Goal: Find specific page/section: Find specific page/section

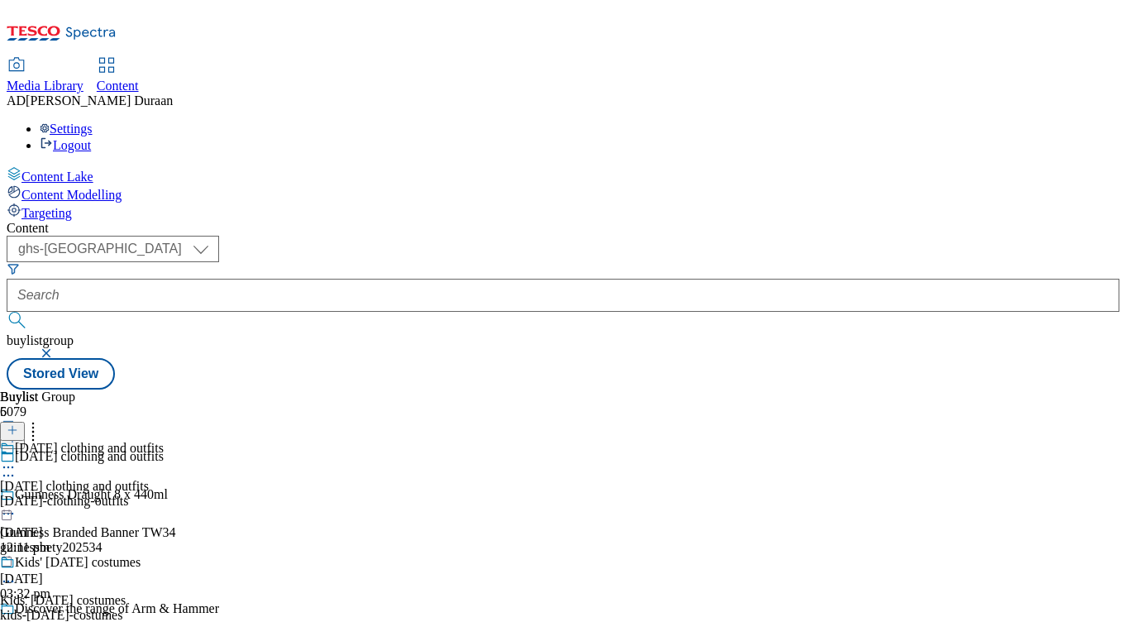
select select "ghs-uk"
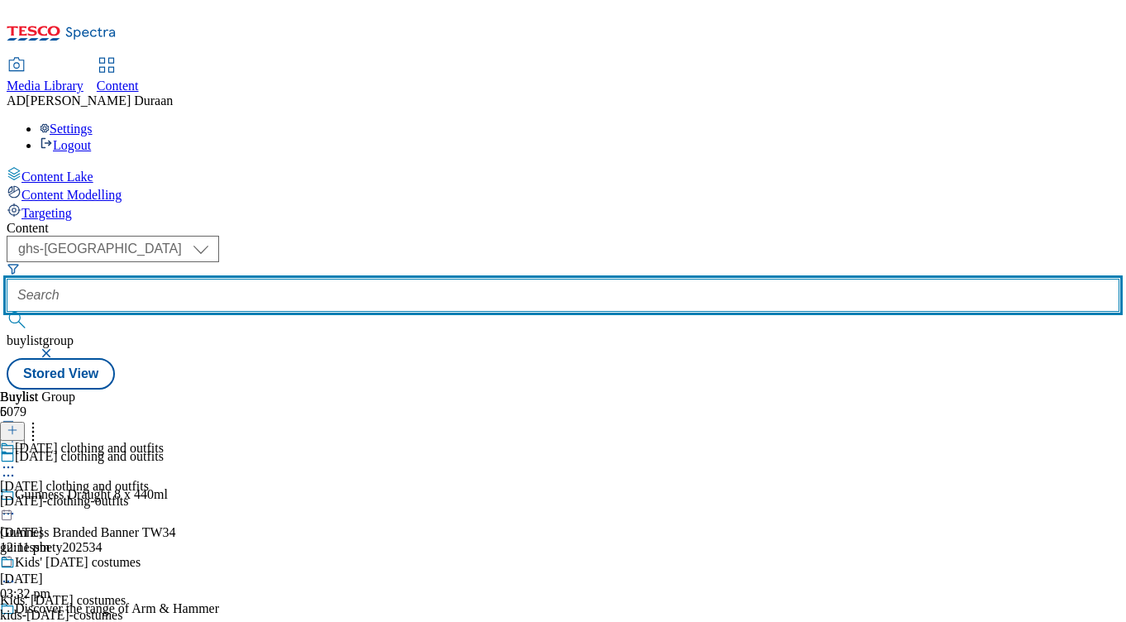
click at [408, 279] on input "text" at bounding box center [563, 295] width 1113 height 33
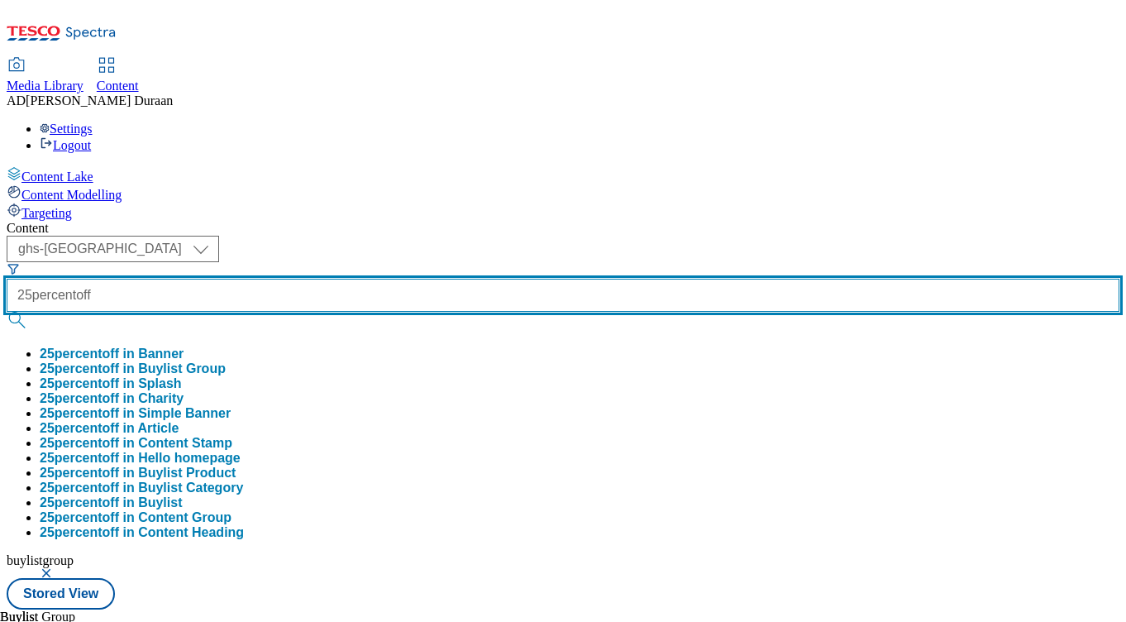
type input "25percentoff"
click at [7, 312] on button "submit" at bounding box center [18, 320] width 23 height 17
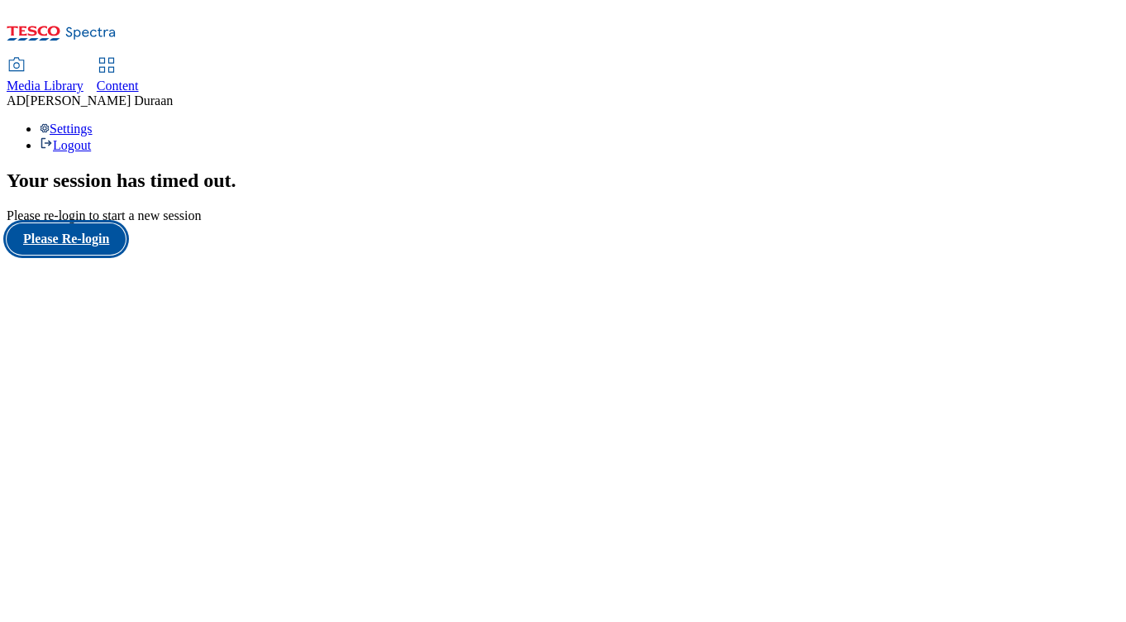
click at [109, 255] on button "Please Re-login" at bounding box center [66, 238] width 119 height 31
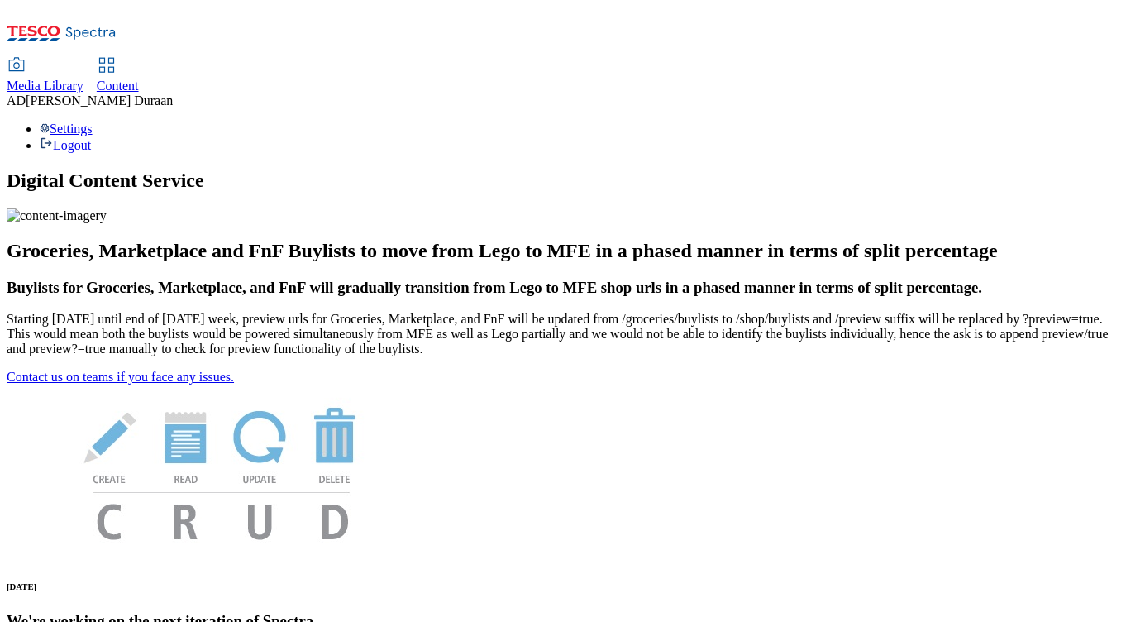
click at [139, 79] on span "Content" at bounding box center [118, 86] width 42 height 14
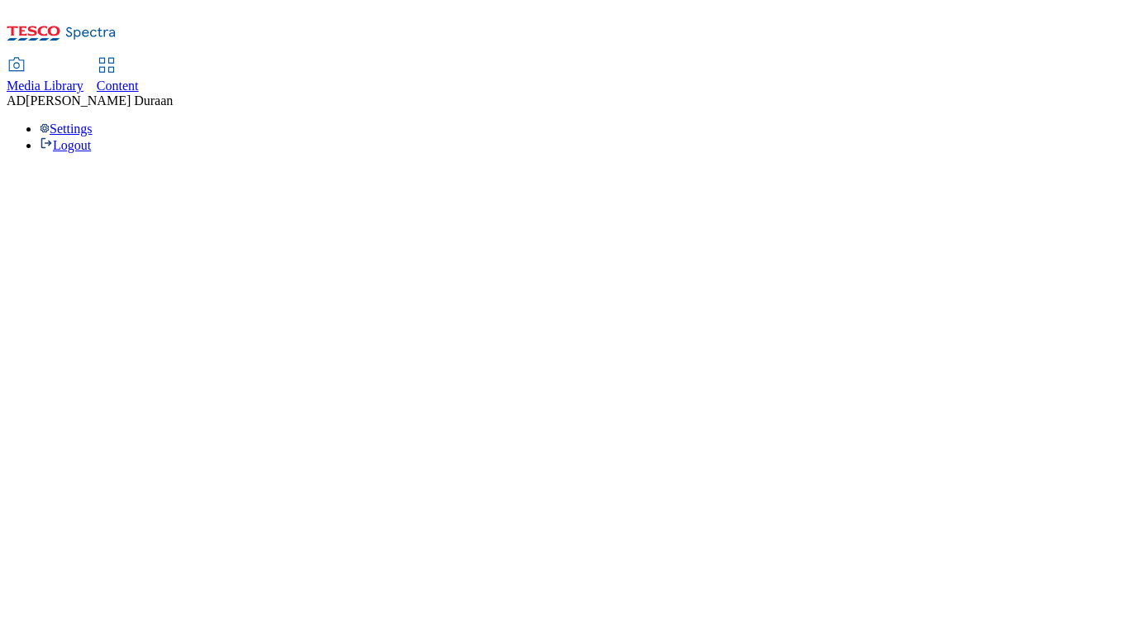
select select "ghs-uk"
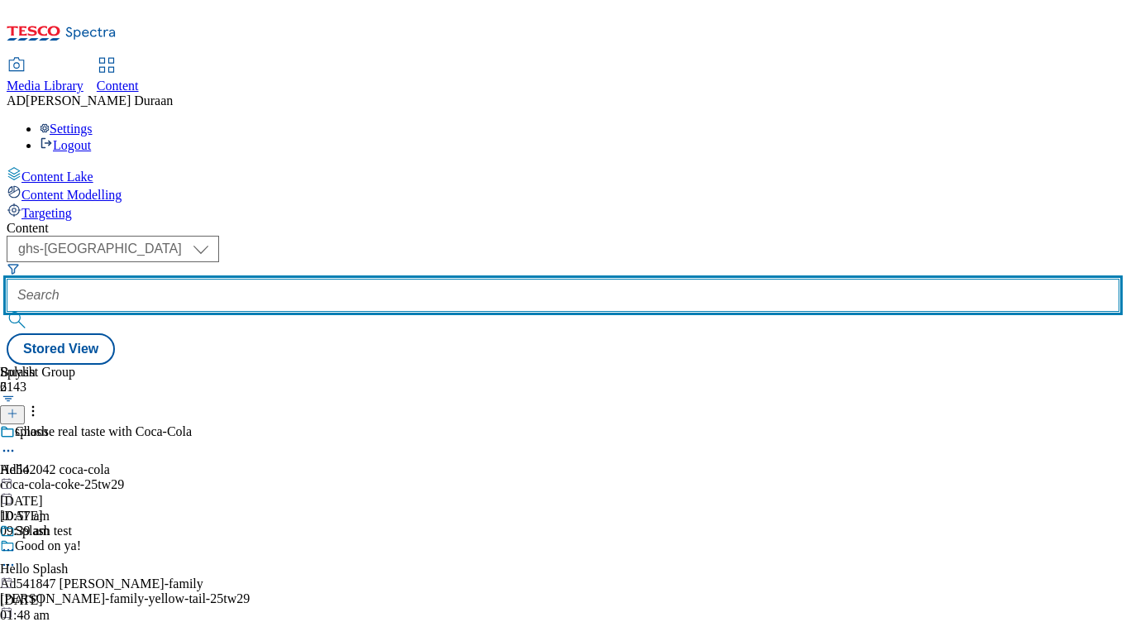
click at [384, 279] on input "text" at bounding box center [563, 295] width 1113 height 33
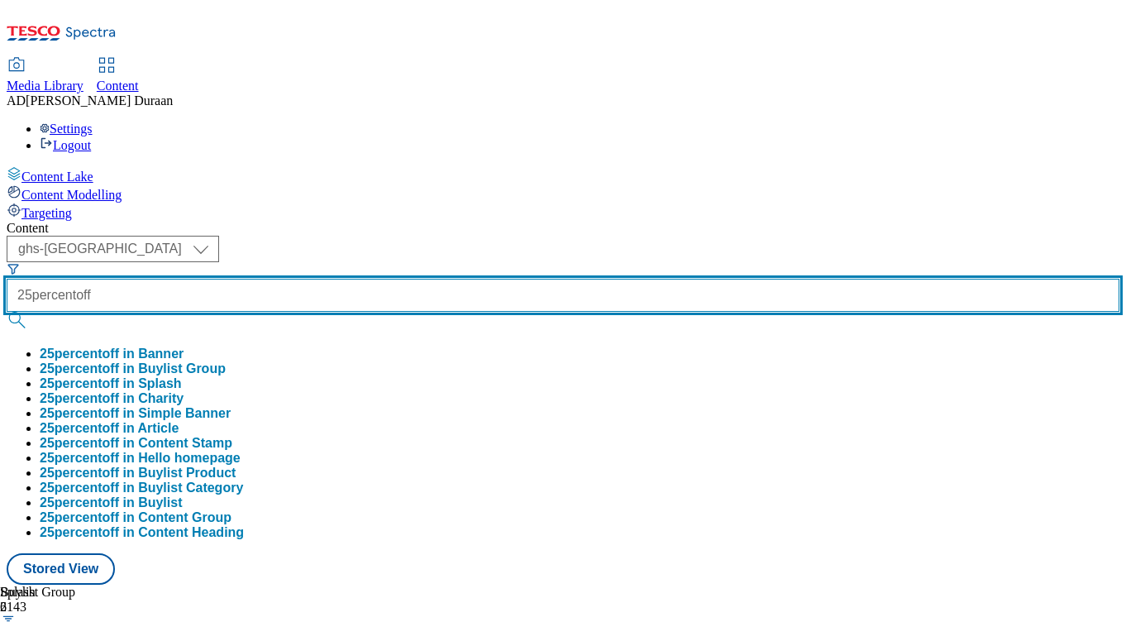
type input "25percentoff"
click at [7, 312] on button "submit" at bounding box center [18, 320] width 23 height 17
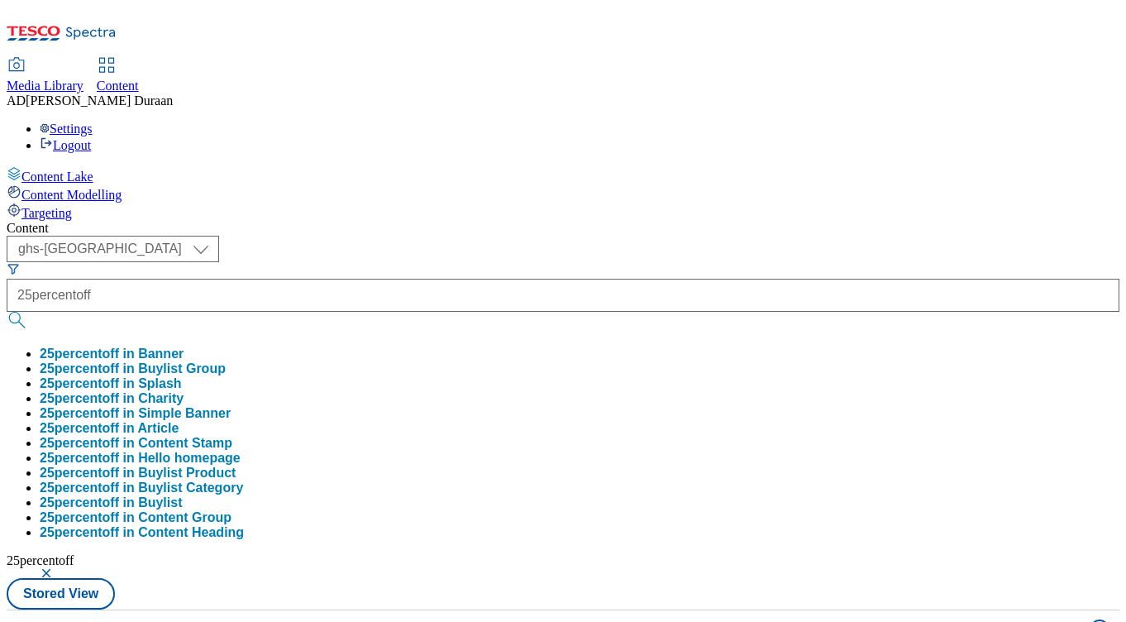
click at [496, 221] on div "Content" at bounding box center [563, 228] width 1113 height 15
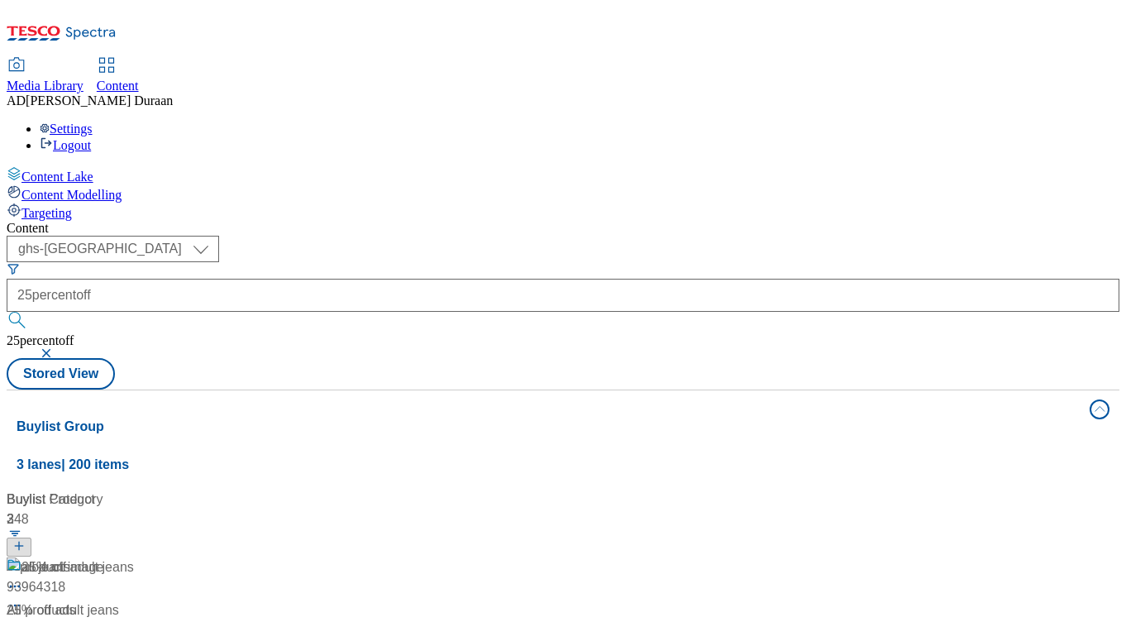
click at [56, 348] on button "button" at bounding box center [48, 353] width 17 height 10
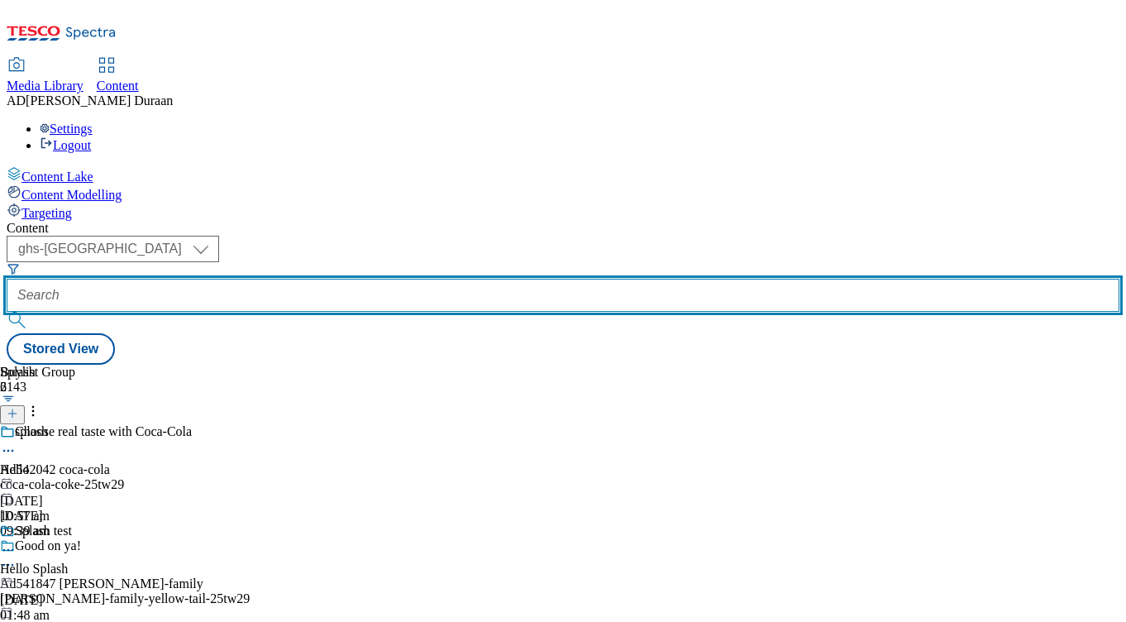
click at [373, 279] on input "text" at bounding box center [563, 295] width 1113 height 33
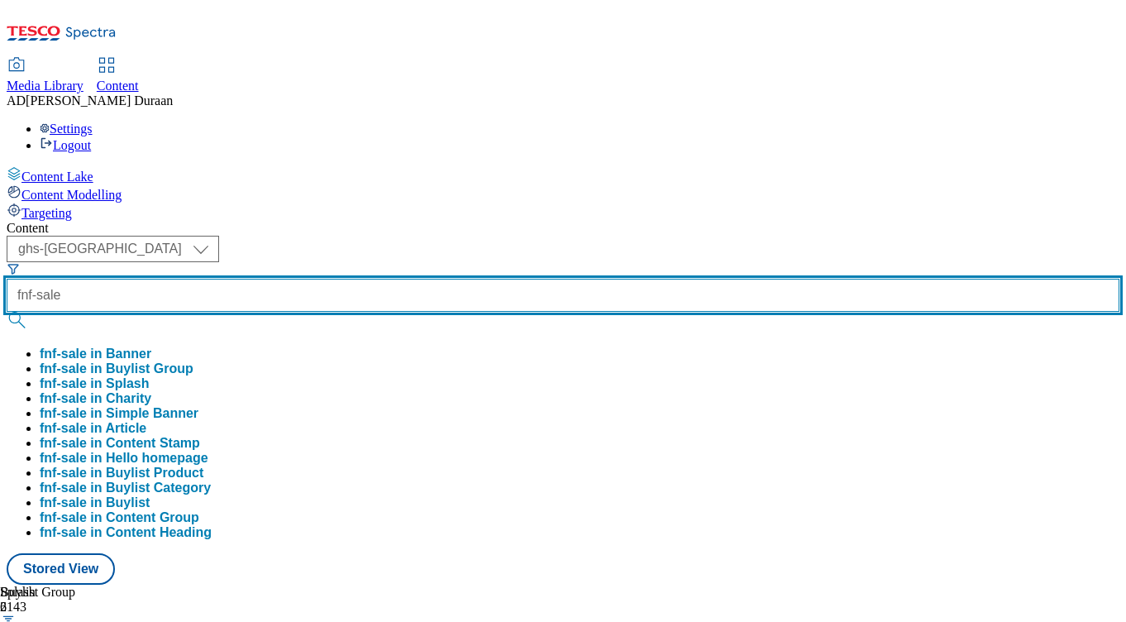
type input "fnf-sale"
click at [7, 312] on button "submit" at bounding box center [18, 320] width 23 height 17
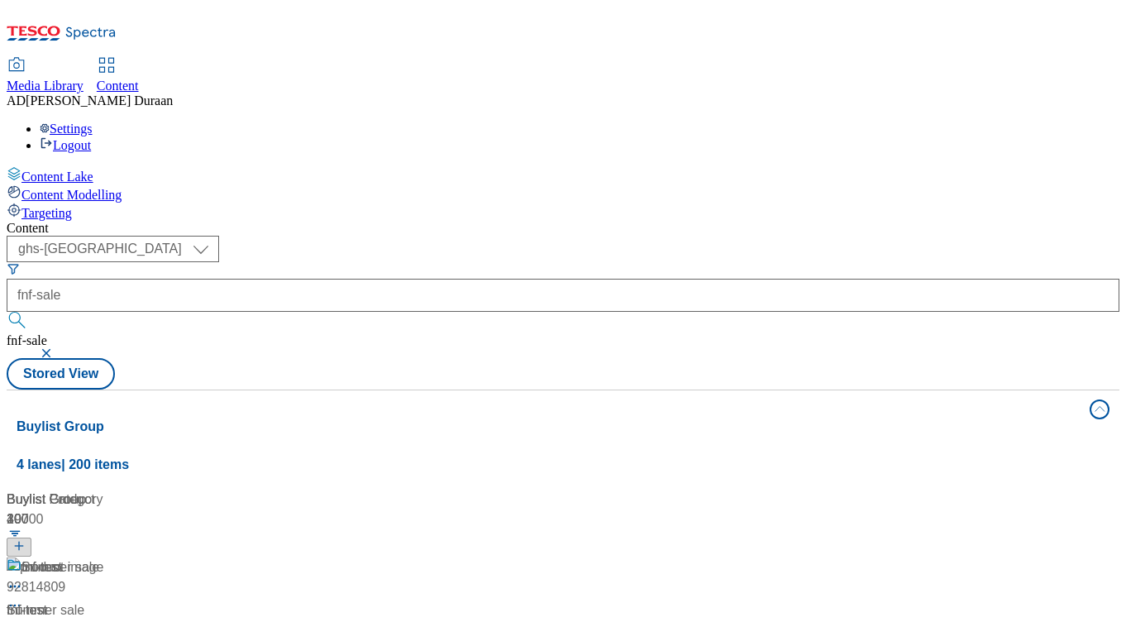
scroll to position [2010, 0]
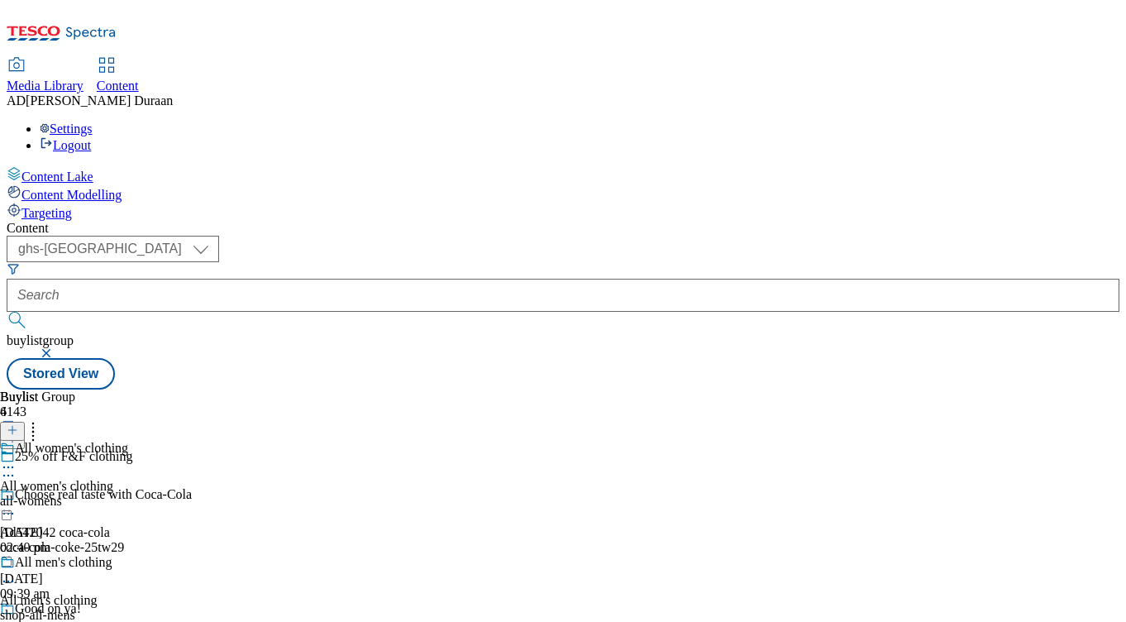
click at [128, 494] on div "all-womens" at bounding box center [64, 501] width 128 height 15
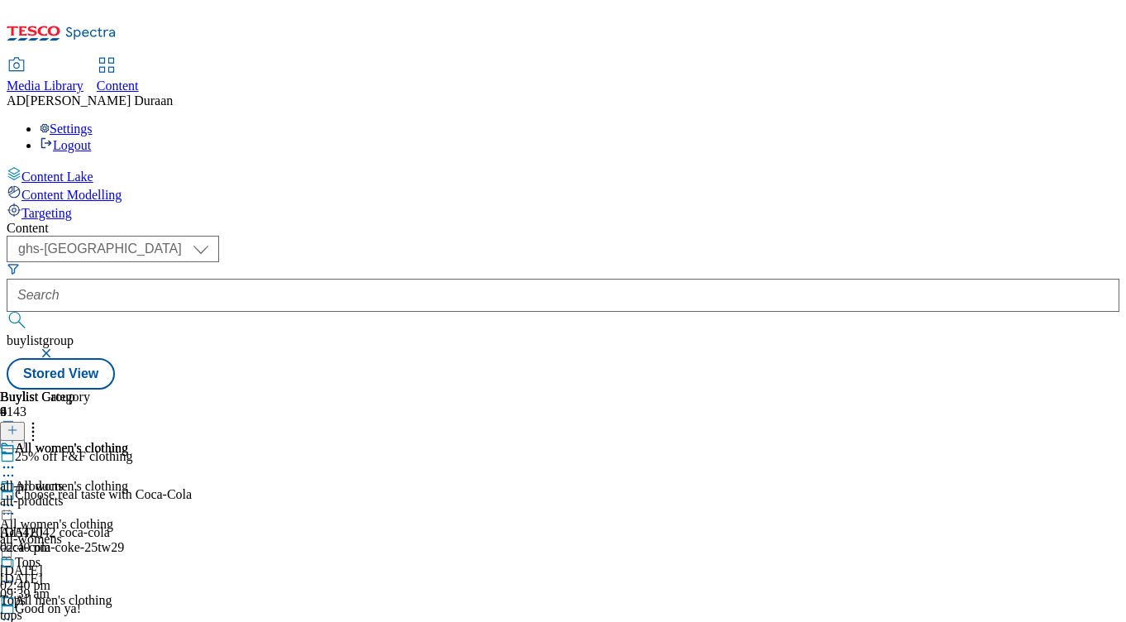
click at [14, 504] on circle at bounding box center [13, 505] width 2 height 2
click at [10, 504] on circle at bounding box center [8, 505] width 2 height 2
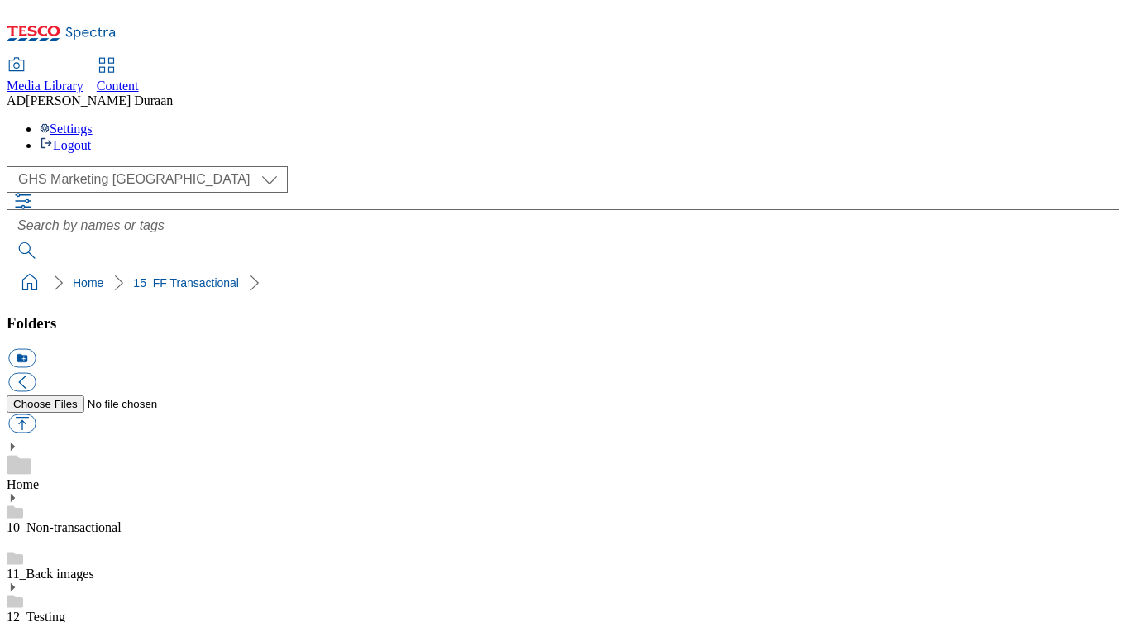
select select "flare-ghs-mktg"
